Goal: Find specific page/section: Find specific page/section

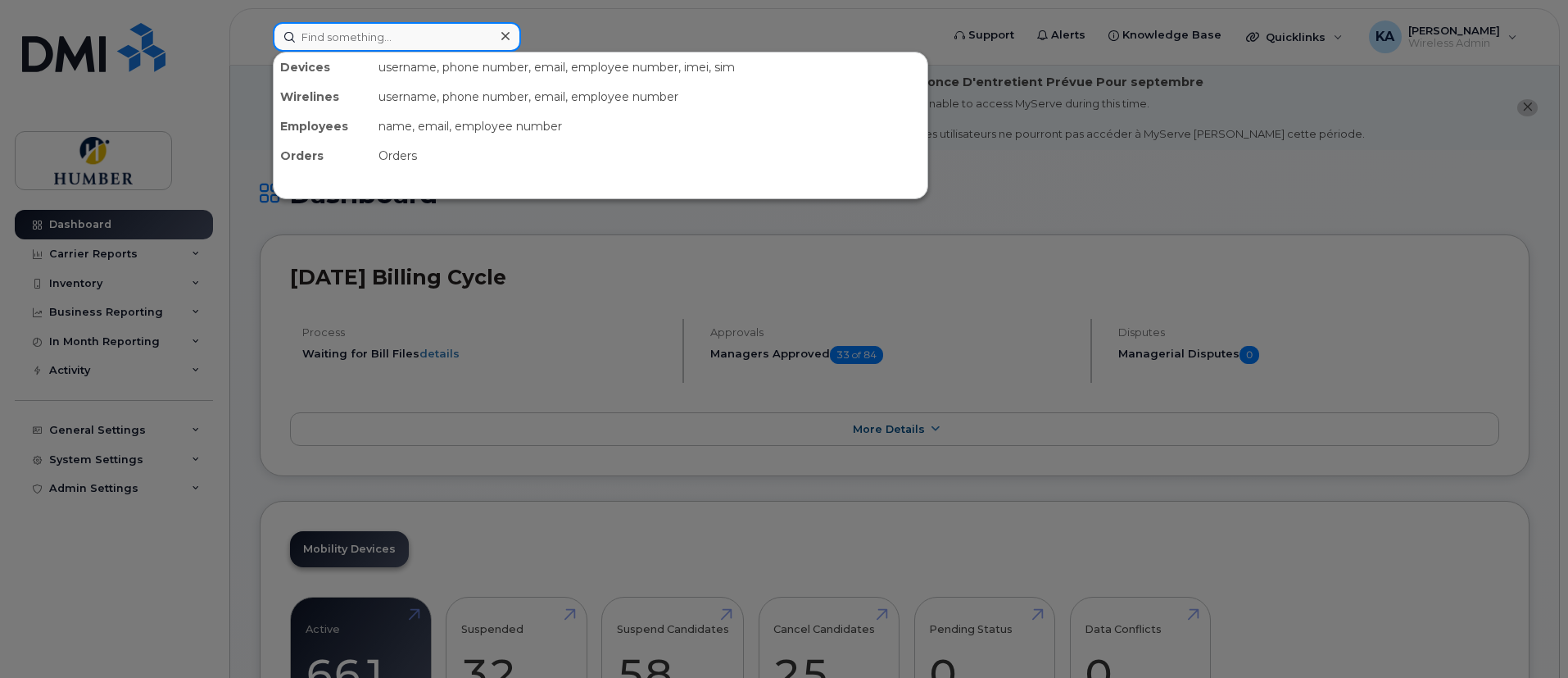
click at [346, 38] on input at bounding box center [397, 36] width 249 height 30
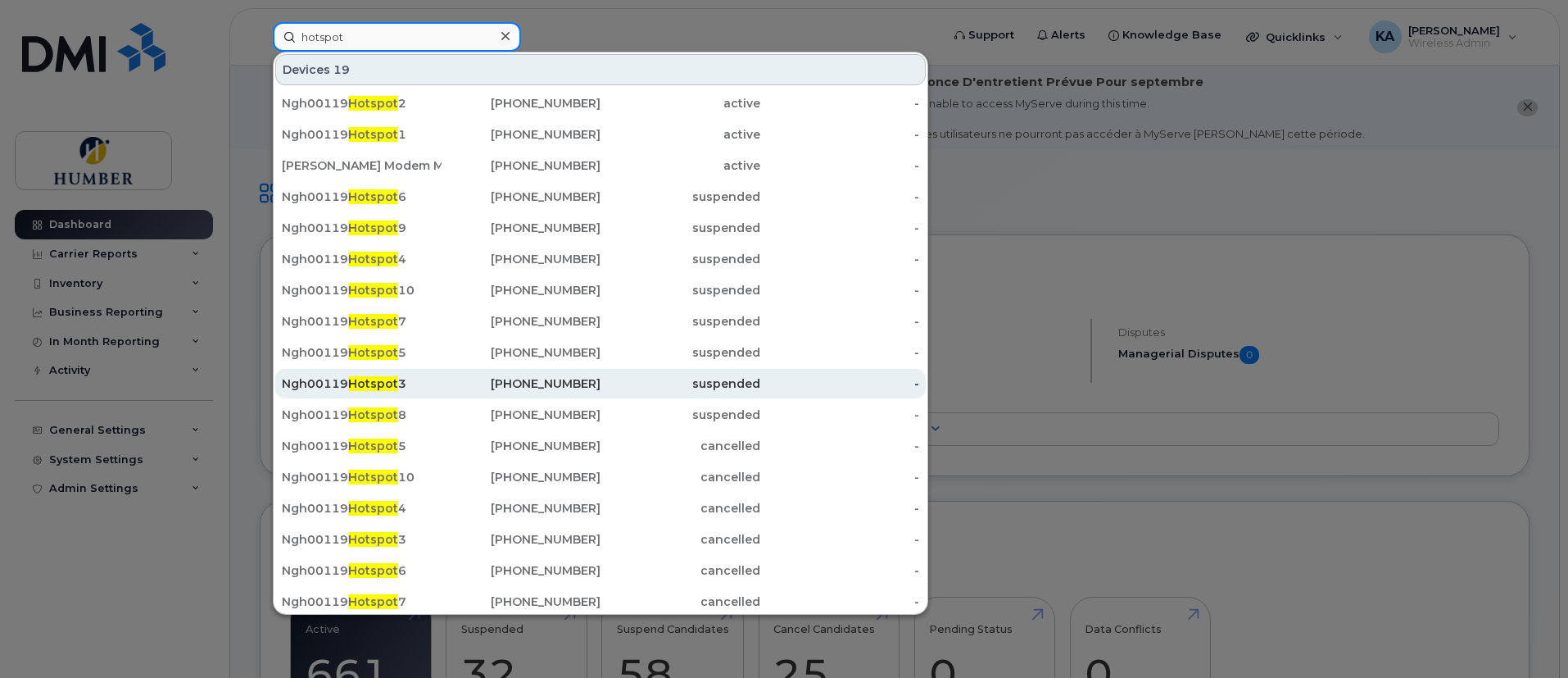
type input "hotspot"
click at [435, 388] on div "Ngh00119 Hotspot 3" at bounding box center [362, 383] width 159 height 16
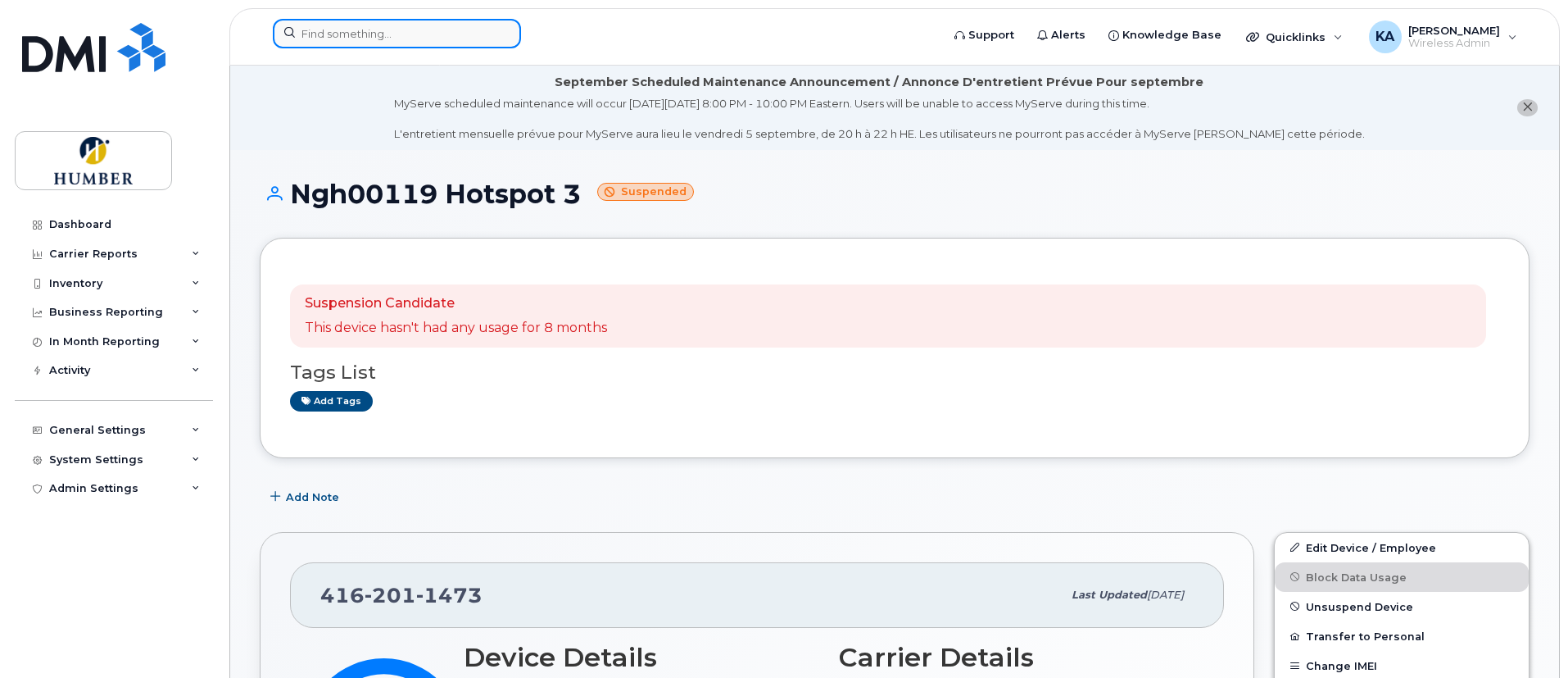
click at [422, 22] on input at bounding box center [397, 34] width 249 height 30
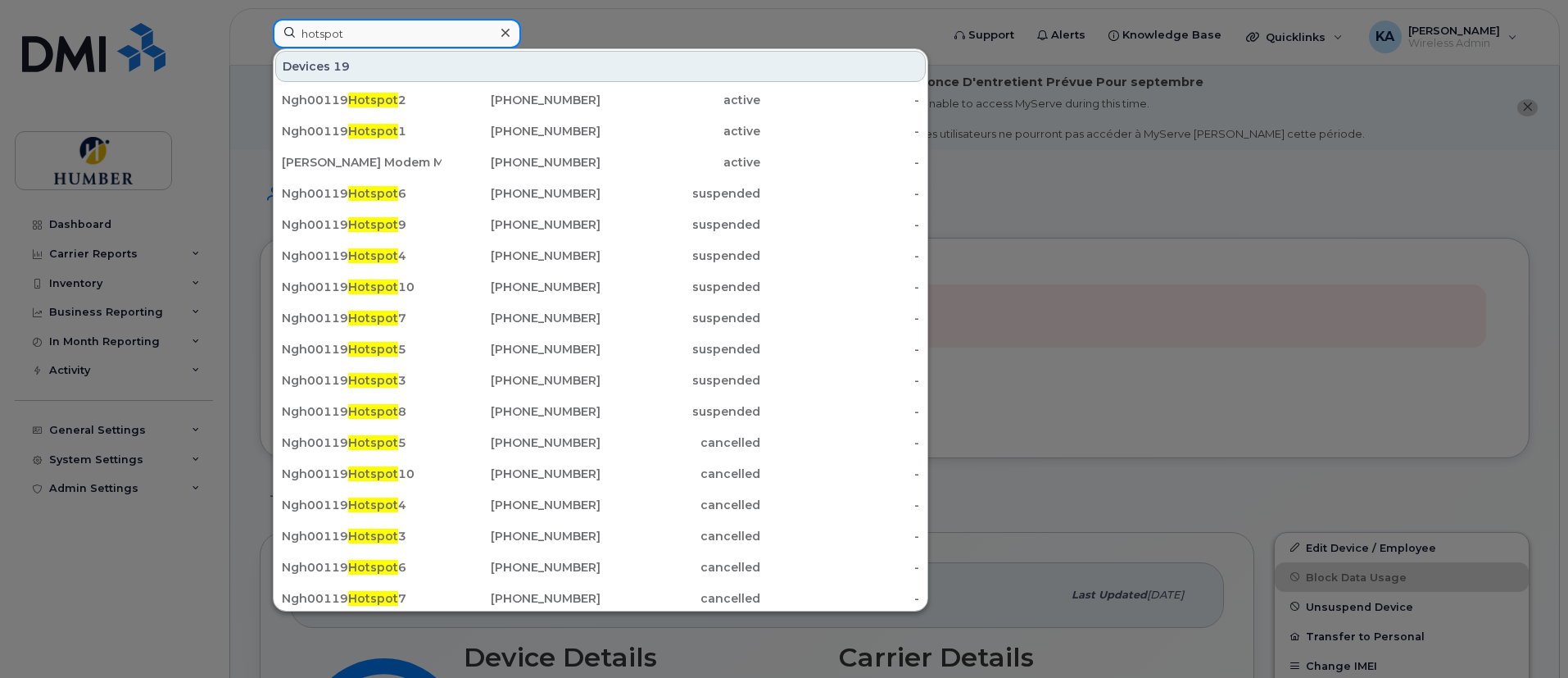
type input "hotspot"
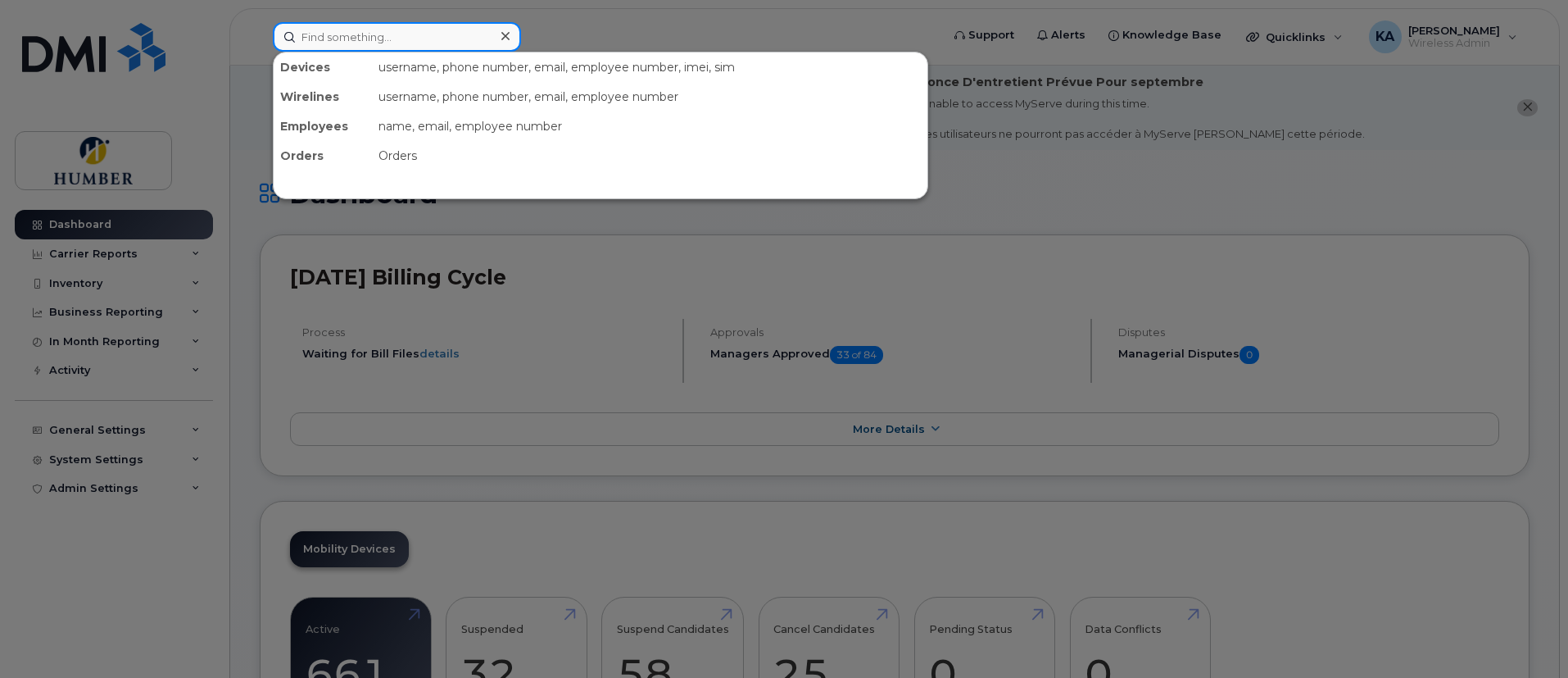
click at [383, 36] on input at bounding box center [397, 36] width 249 height 30
click at [383, 36] on input "h" at bounding box center [397, 36] width 249 height 30
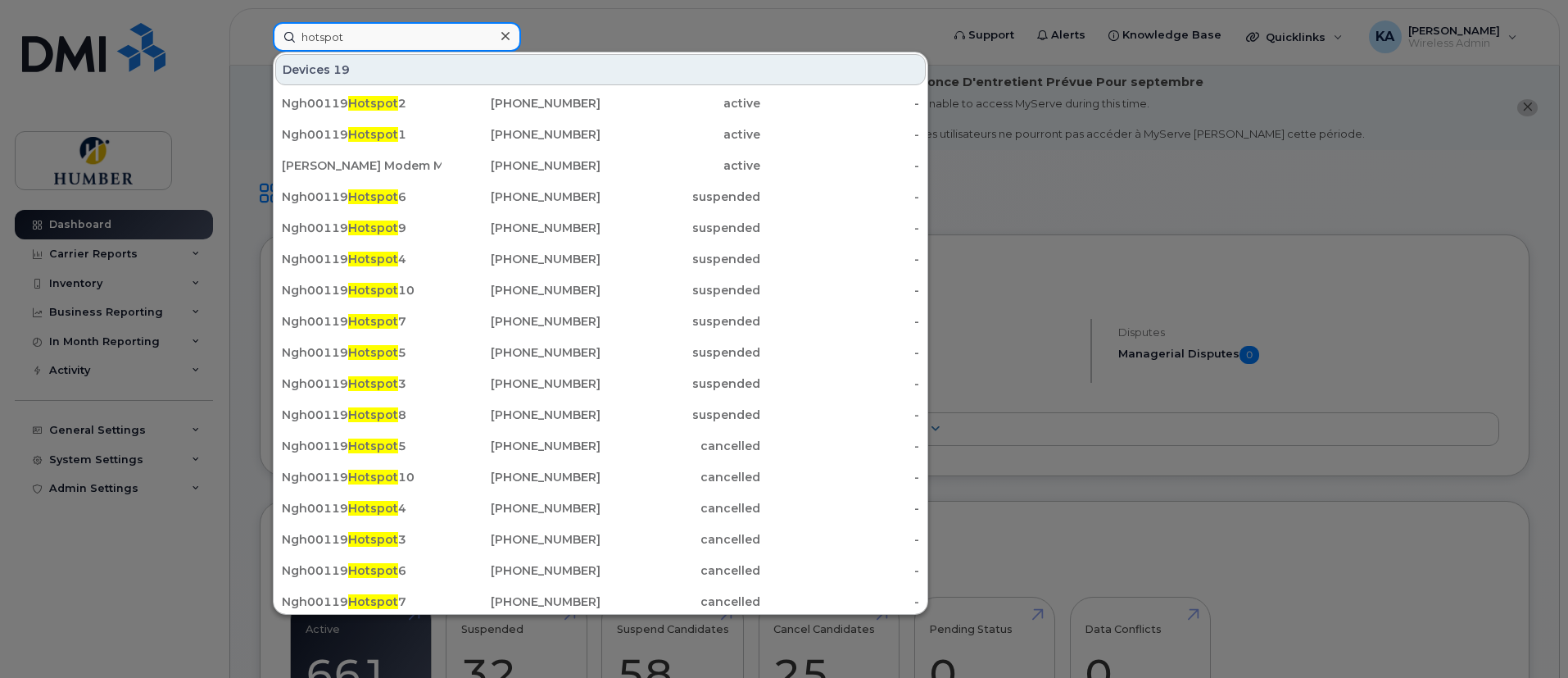
type input "hotspot"
